Goal: Register for event/course

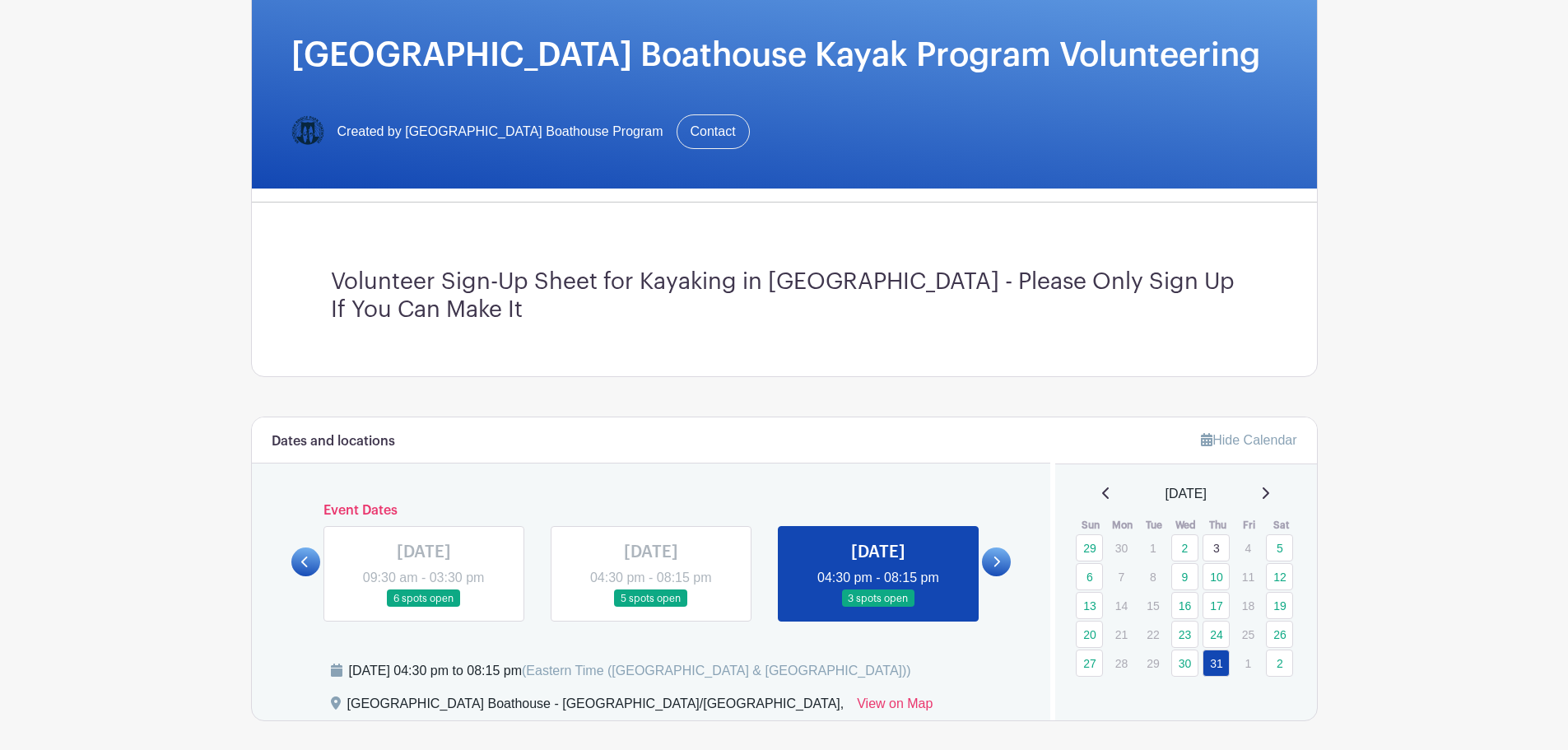
scroll to position [659, 0]
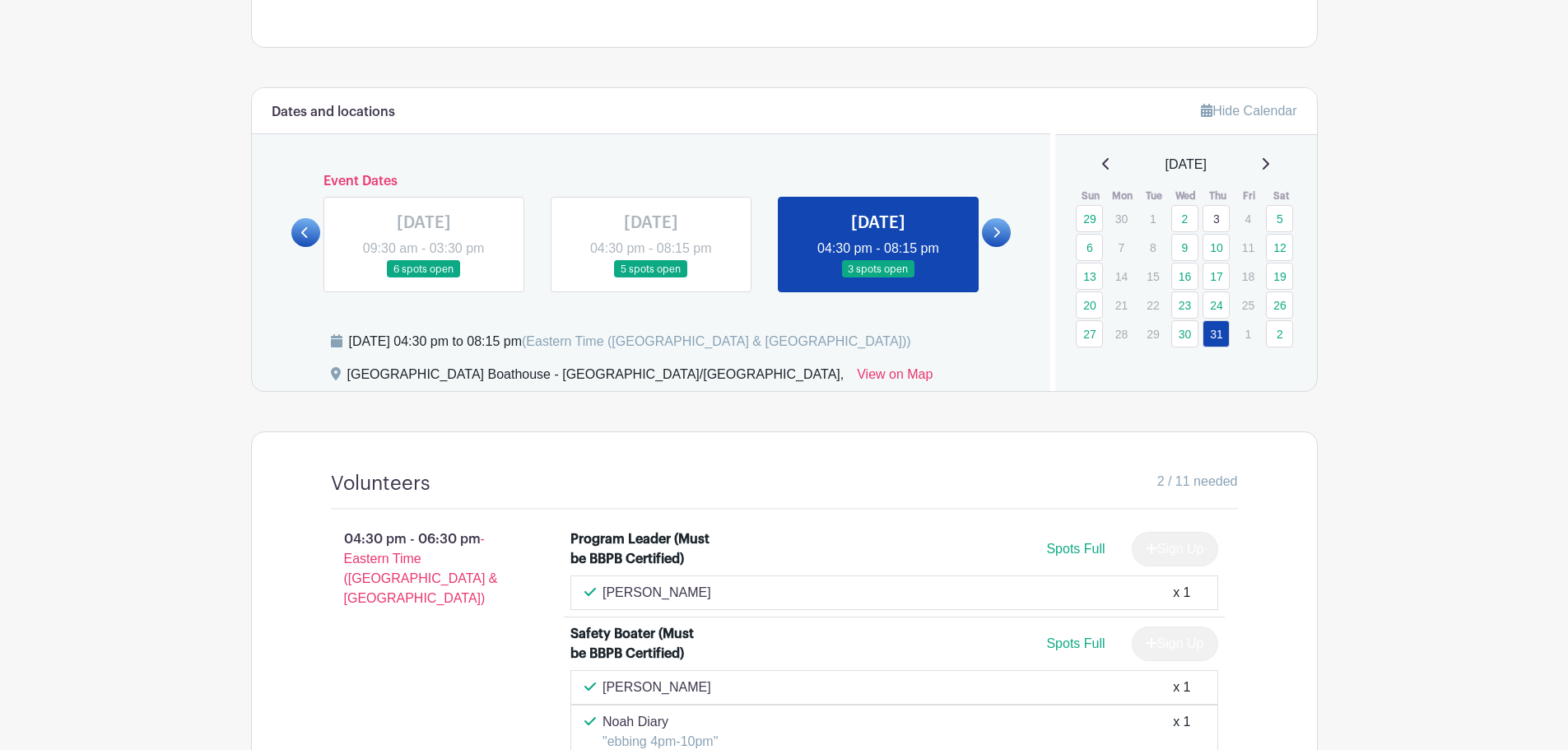
click at [1268, 159] on icon at bounding box center [1265, 164] width 8 height 14
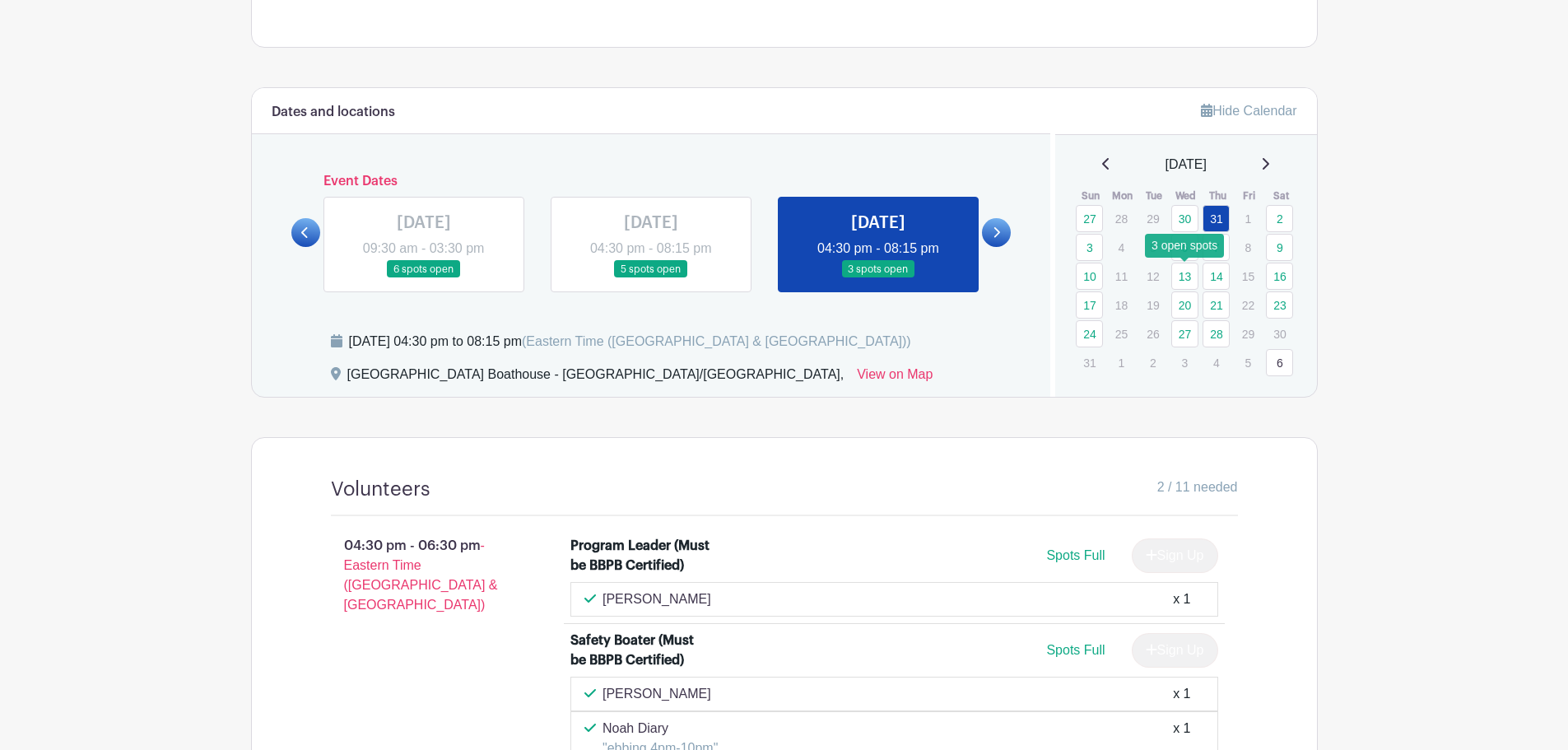
click at [1188, 273] on link "13" at bounding box center [1185, 276] width 27 height 27
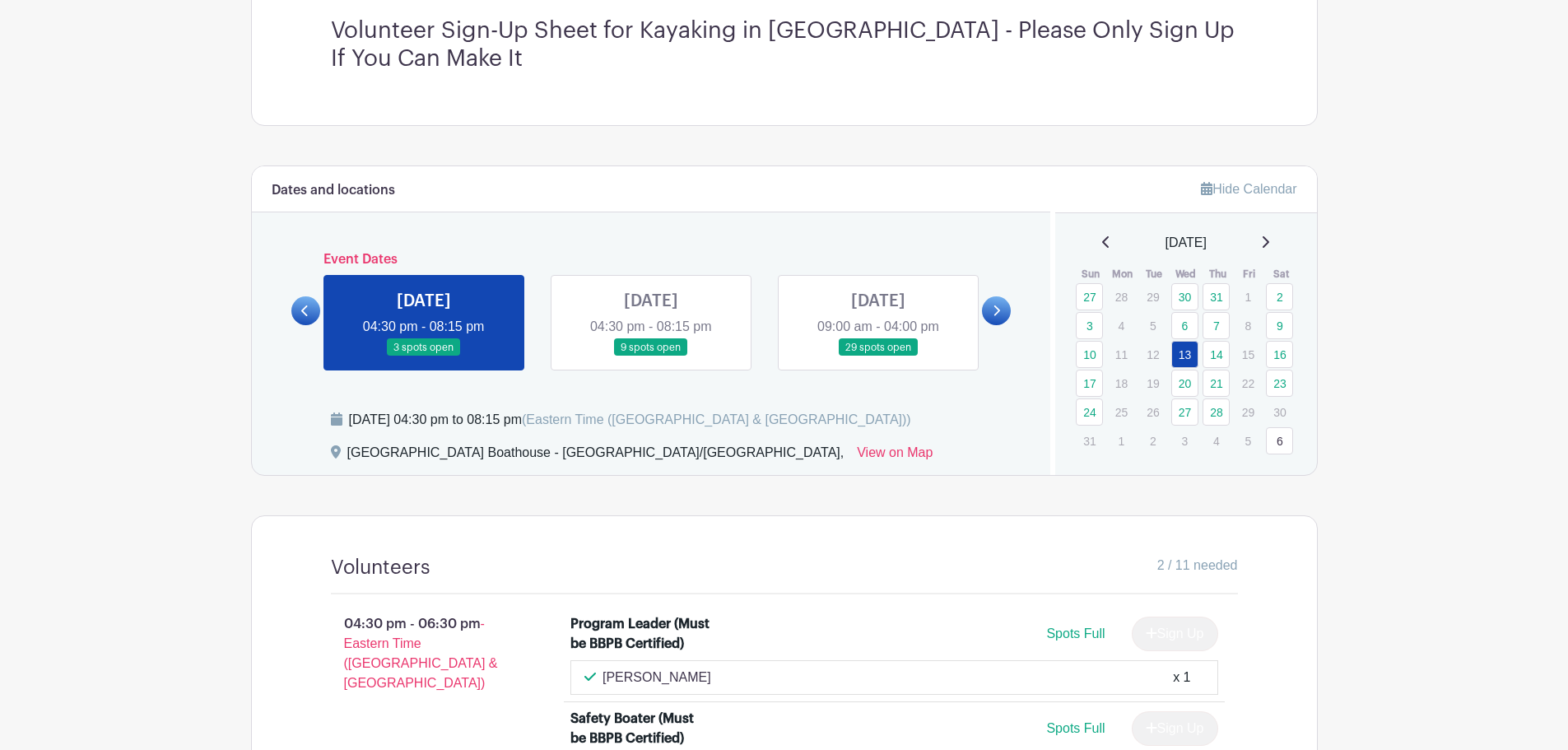
scroll to position [576, 0]
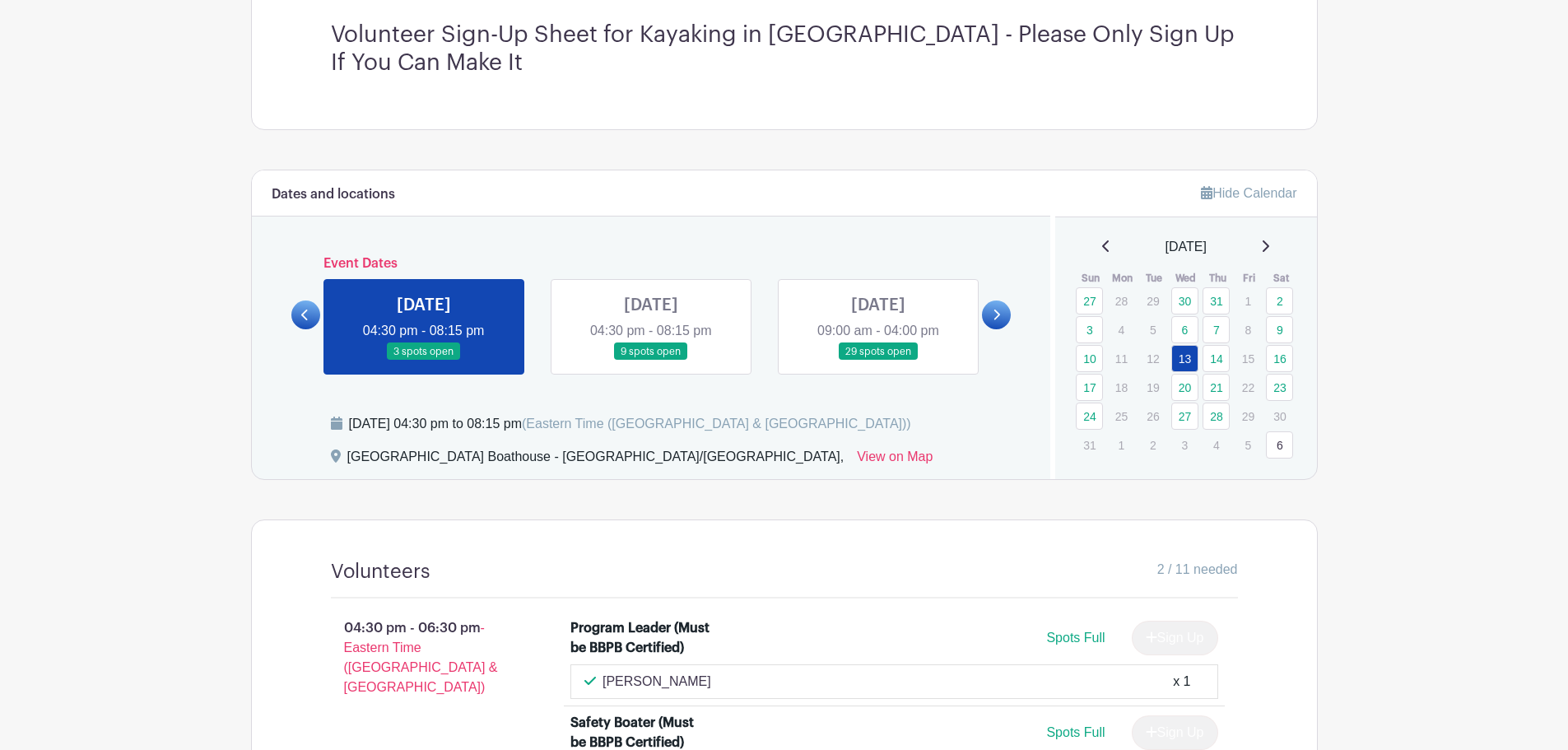
click at [651, 361] on link at bounding box center [651, 361] width 0 height 0
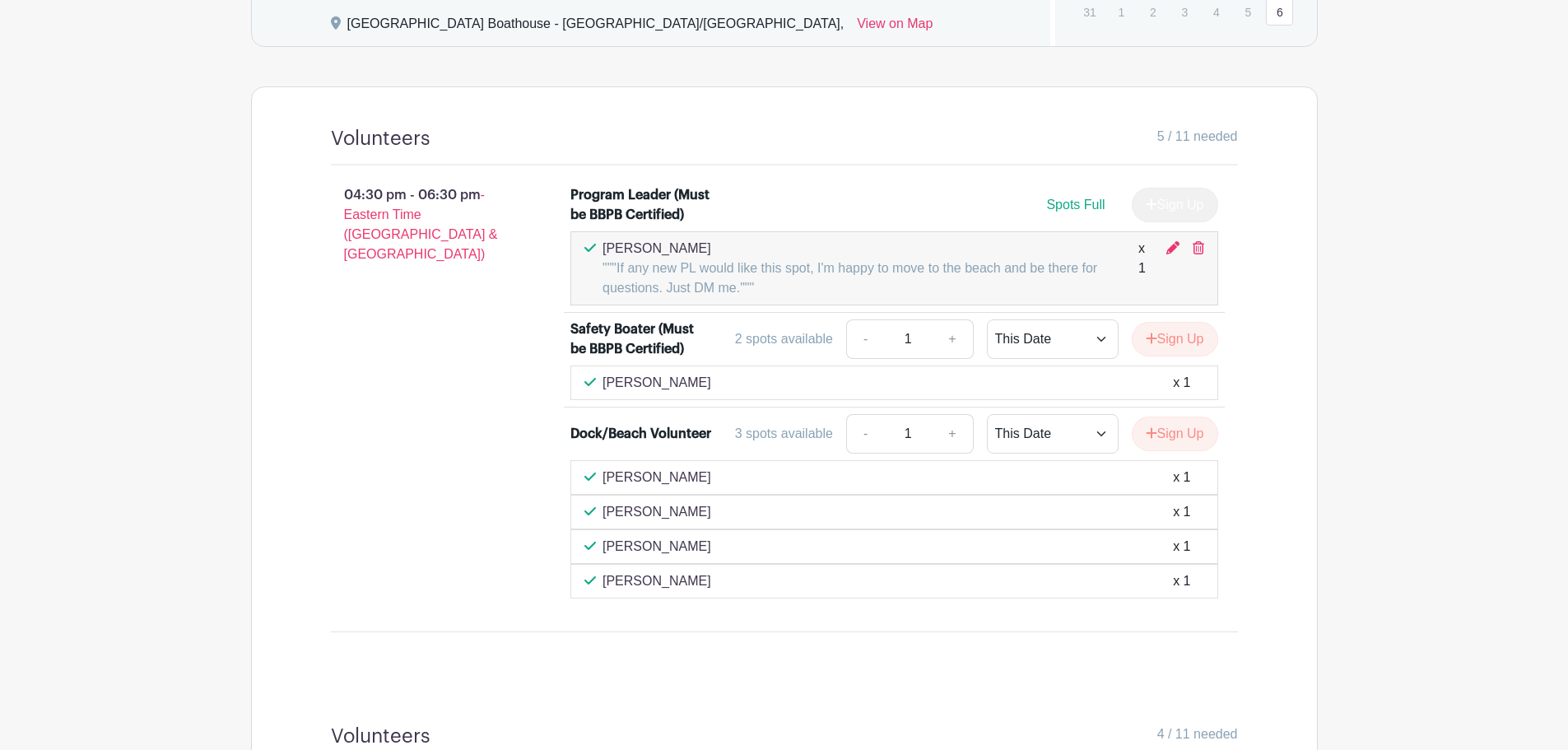
scroll to position [822, 0]
